Goal: Find specific page/section: Find specific page/section

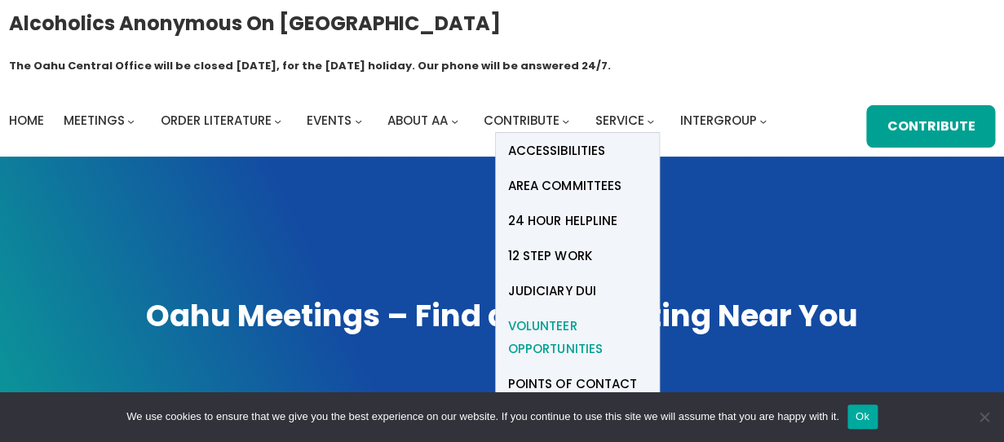
click at [554, 315] on span "Volunteer Opportunities" at bounding box center [577, 338] width 139 height 46
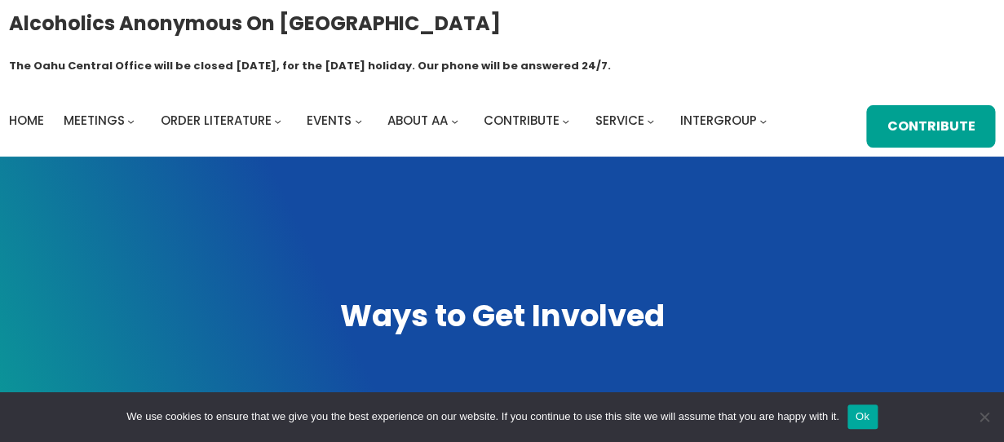
click at [877, 422] on button "Ok" at bounding box center [862, 416] width 30 height 24
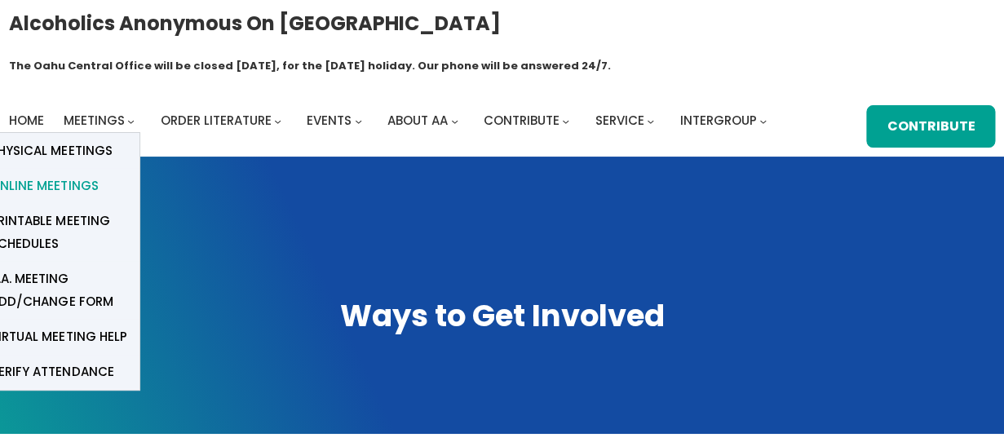
click at [82, 175] on span "Online Meetings" at bounding box center [44, 186] width 108 height 23
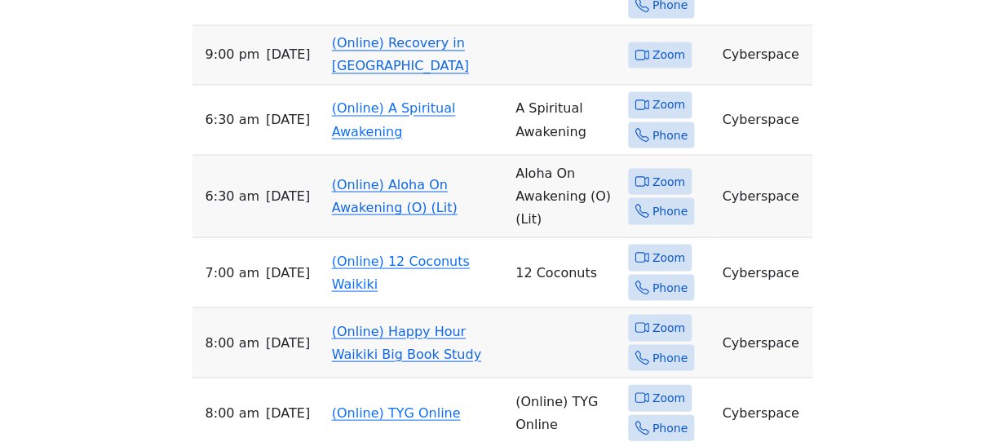
scroll to position [874, 0]
